Goal: Check status: Check status

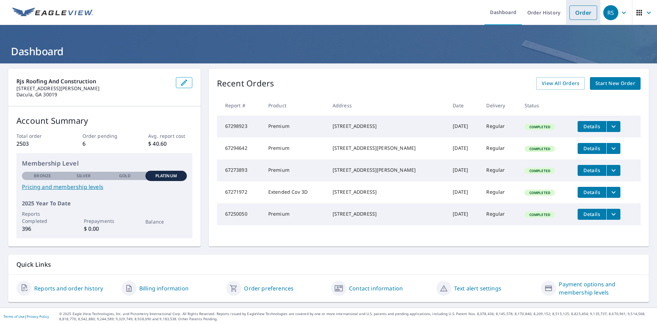
click at [570, 12] on link "Order" at bounding box center [584, 12] width 28 height 14
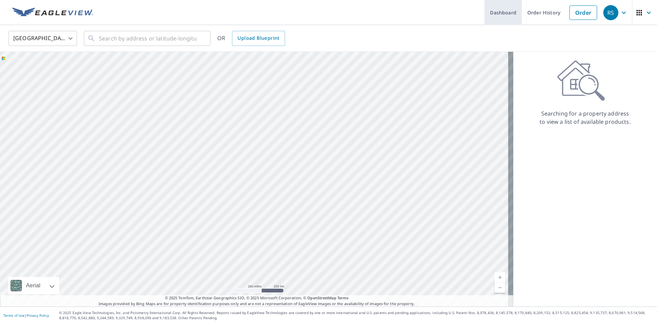
click at [485, 12] on link "Dashboard" at bounding box center [503, 12] width 37 height 25
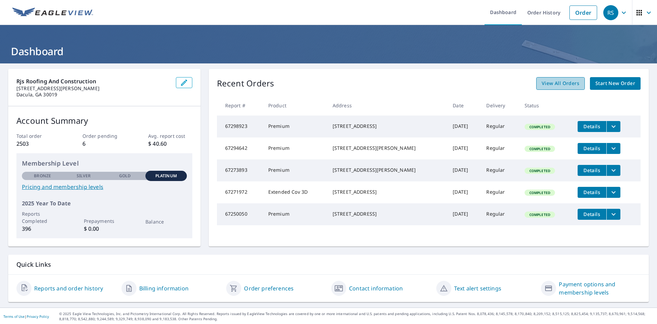
click at [546, 83] on span "View All Orders" at bounding box center [561, 83] width 38 height 9
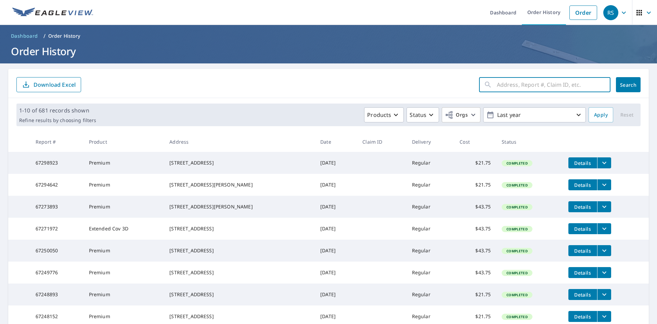
click at [518, 86] on input "text" at bounding box center [554, 84] width 114 height 19
type input "413 springdale"
click at [624, 83] on span "Search" at bounding box center [629, 84] width 14 height 7
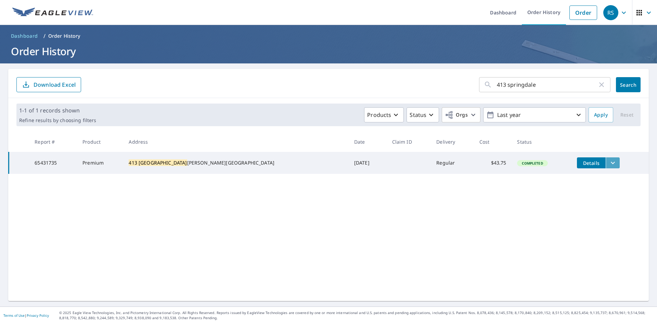
click at [609, 166] on icon "filesDropdownBtn-65431735" at bounding box center [613, 163] width 8 height 8
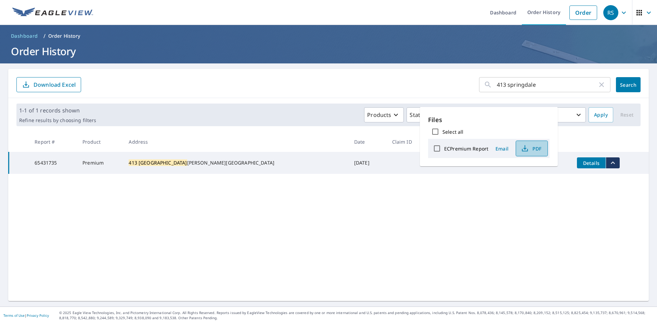
click at [536, 148] on span "PDF" at bounding box center [531, 148] width 22 height 8
